Goal: Transaction & Acquisition: Purchase product/service

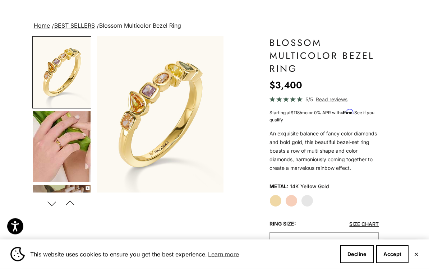
scroll to position [36, 0]
click at [305, 201] on label "White Gold" at bounding box center [307, 200] width 12 height 12
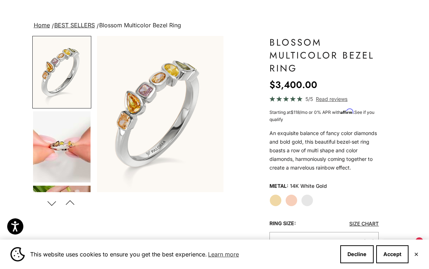
click at [292, 197] on label "Rose Gold" at bounding box center [291, 200] width 12 height 12
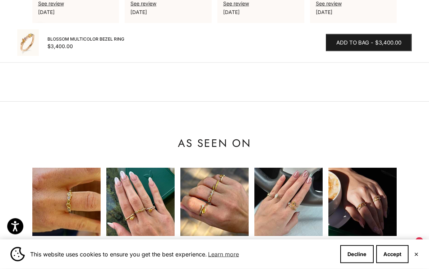
scroll to position [725, 0]
click at [59, 168] on img at bounding box center [66, 202] width 68 height 68
click at [74, 172] on img at bounding box center [66, 202] width 68 height 68
click at [62, 169] on img at bounding box center [66, 202] width 68 height 68
click at [64, 174] on img at bounding box center [66, 202] width 68 height 68
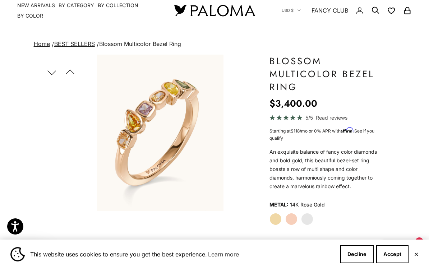
scroll to position [0, 0]
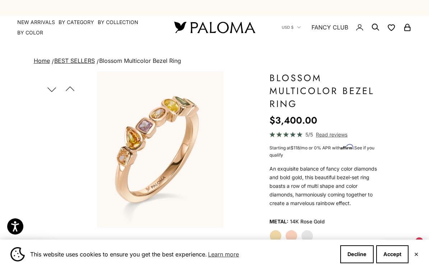
click at [66, 63] on link "BEST SELLERS" at bounding box center [74, 60] width 41 height 7
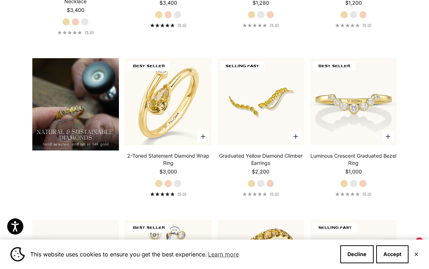
scroll to position [479, 0]
click at [263, 187] on label "White Gold" at bounding box center [261, 183] width 8 height 8
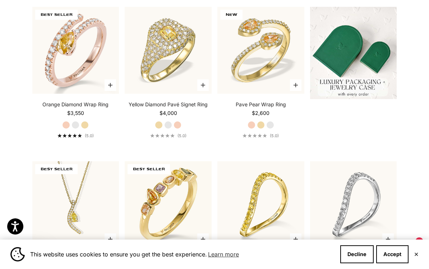
scroll to position [0, 0]
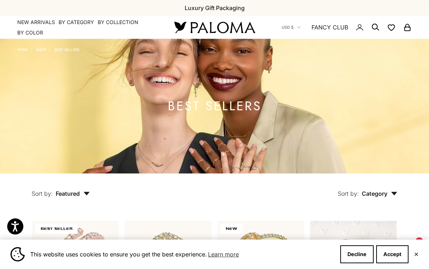
click at [39, 51] on link "Shop" at bounding box center [41, 49] width 10 height 4
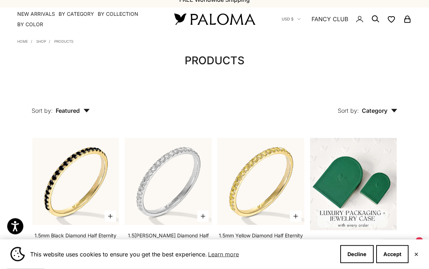
scroll to position [8, 0]
click at [389, 106] on button "Sort by: Category" at bounding box center [367, 105] width 93 height 30
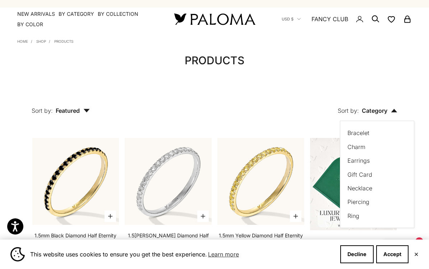
click at [358, 213] on label "Ring" at bounding box center [353, 215] width 12 height 9
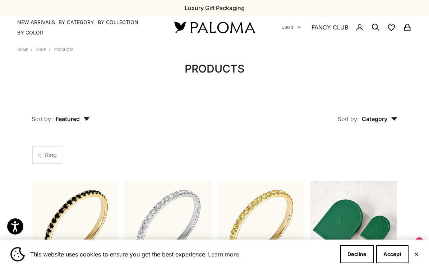
click at [392, 124] on button "Sort by: Category" at bounding box center [367, 114] width 93 height 30
click at [70, 120] on span "Featured" at bounding box center [73, 118] width 34 height 7
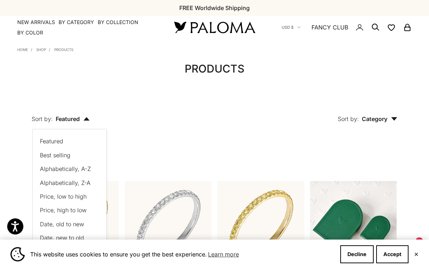
click at [47, 155] on span "Best selling" at bounding box center [55, 154] width 31 height 7
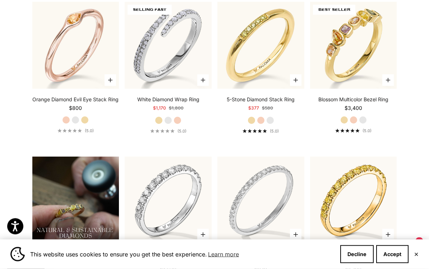
scroll to position [340, 0]
click at [364, 120] on label "White Gold" at bounding box center [363, 120] width 8 height 8
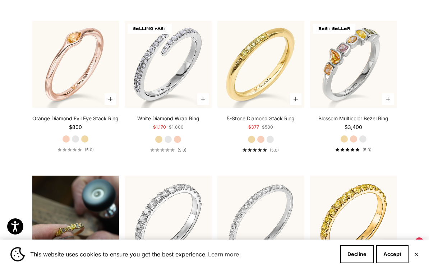
scroll to position [320, 0]
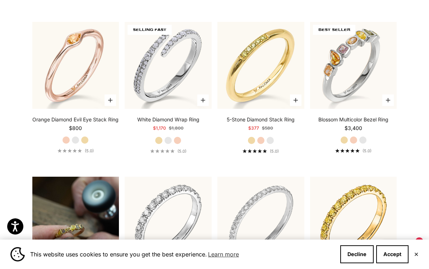
click at [264, 139] on label "Rose Gold" at bounding box center [261, 140] width 8 height 8
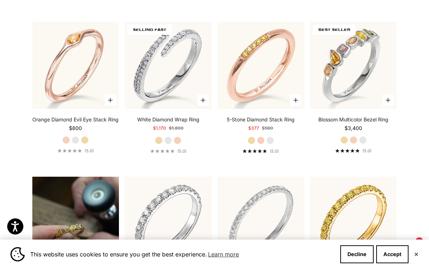
click at [272, 138] on label "White Gold" at bounding box center [270, 140] width 8 height 8
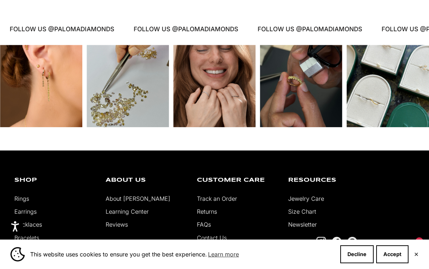
scroll to position [863, 0]
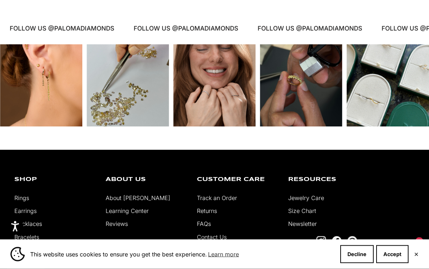
click at [121, 201] on link "About [PERSON_NAME]" at bounding box center [138, 198] width 65 height 7
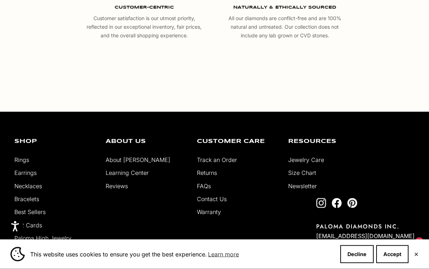
scroll to position [1247, 0]
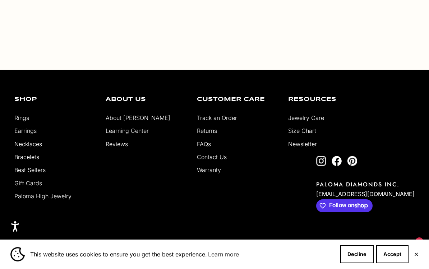
click at [18, 121] on link "Rings" at bounding box center [21, 117] width 15 height 7
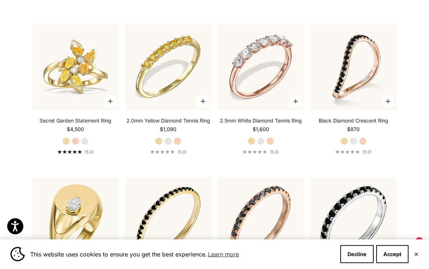
scroll to position [2099, 0]
click at [83, 145] on label "White Gold" at bounding box center [85, 141] width 8 height 8
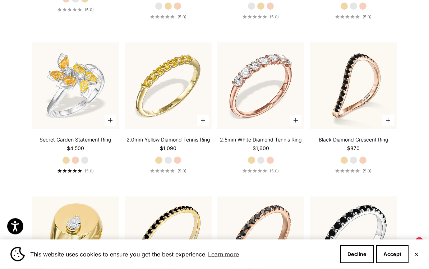
scroll to position [2079, 0]
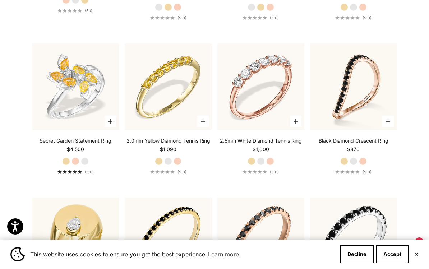
click at [68, 164] on label "Yellow Gold" at bounding box center [66, 161] width 8 height 8
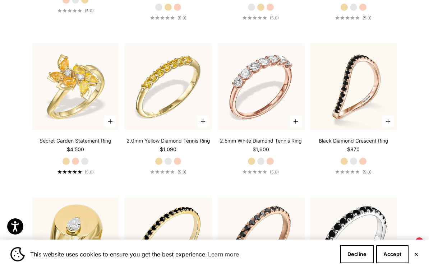
click at [74, 165] on label "Rose Gold" at bounding box center [75, 161] width 8 height 8
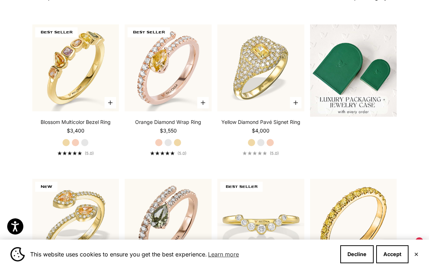
scroll to position [195, 0]
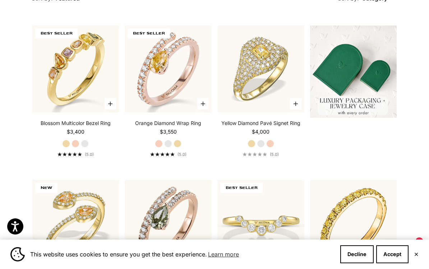
click at [51, 127] on link "Blossom Multicolor Bezel Ring" at bounding box center [76, 123] width 70 height 7
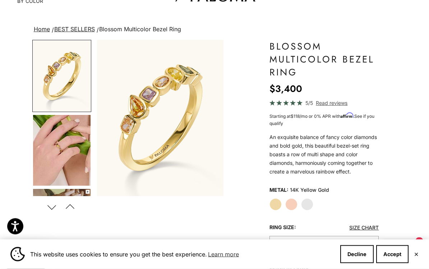
scroll to position [10, 0]
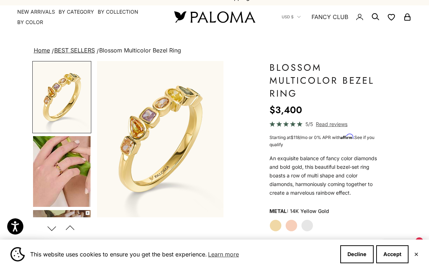
click at [54, 110] on img "Go to item 1" at bounding box center [61, 97] width 57 height 71
click at [52, 172] on img "Go to item 5" at bounding box center [61, 171] width 57 height 71
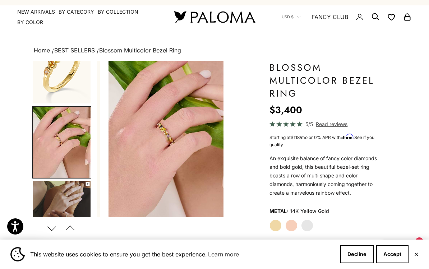
scroll to position [0, 135]
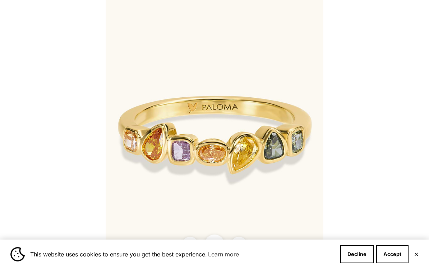
click at [417, 253] on button "✕" at bounding box center [416, 254] width 5 height 4
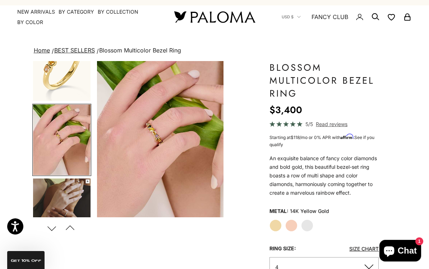
click at [340, 120] on span "Read reviews" at bounding box center [332, 124] width 32 height 8
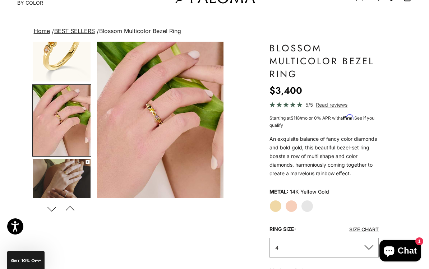
scroll to position [0, 0]
